Goal: Transaction & Acquisition: Purchase product/service

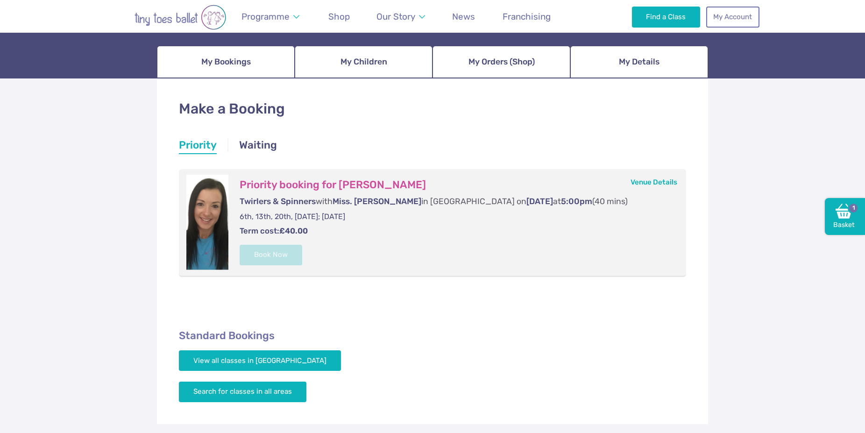
scroll to position [95, 0]
click at [841, 218] on img at bounding box center [844, 211] width 17 height 17
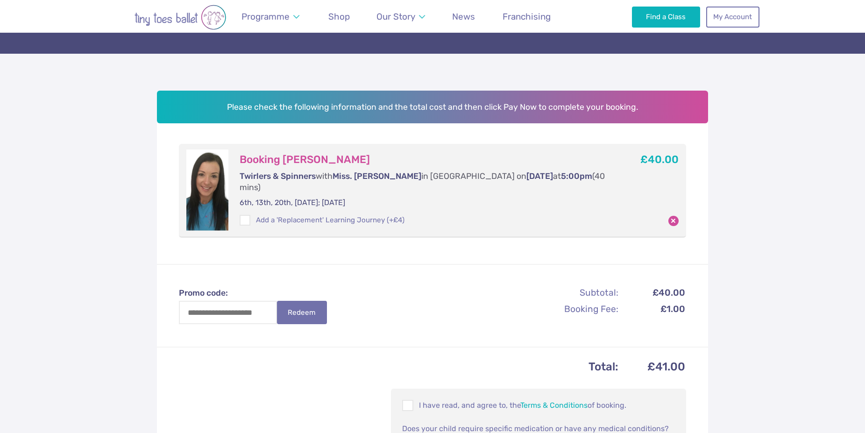
scroll to position [143, 0]
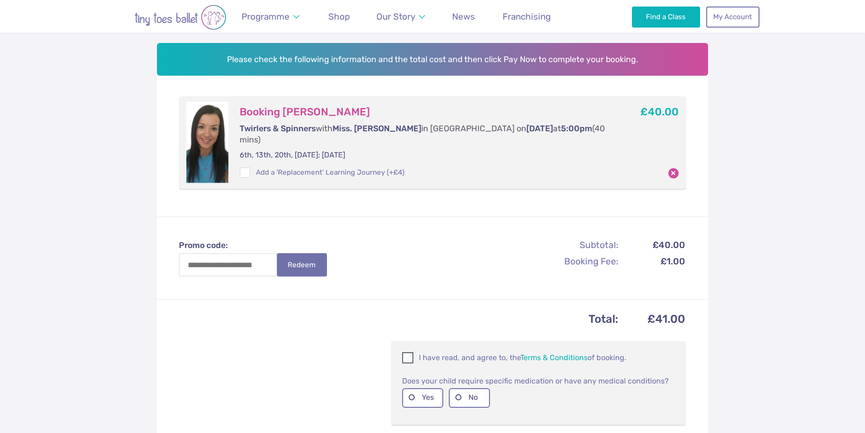
click at [408, 355] on span at bounding box center [408, 359] width 10 height 9
drag, startPoint x: 458, startPoint y: 387, endPoint x: 487, endPoint y: 388, distance: 29.0
click at [458, 388] on label "No" at bounding box center [469, 397] width 41 height 19
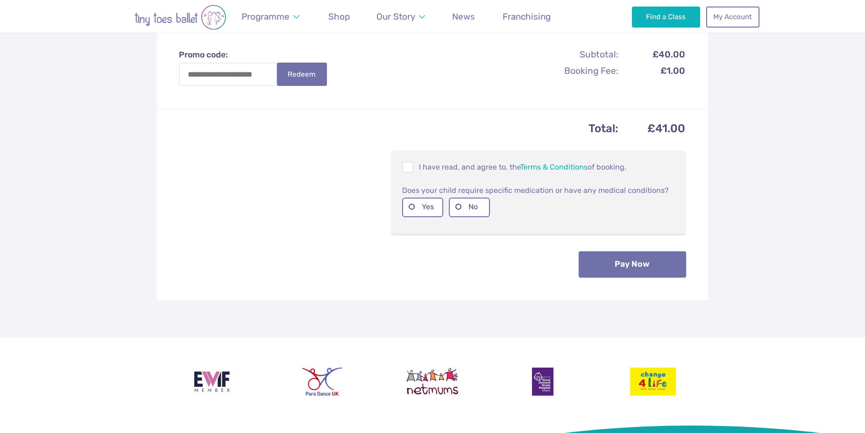
click at [623, 255] on button "Pay Now" at bounding box center [632, 264] width 107 height 26
